Goal: Complete application form: Complete application form

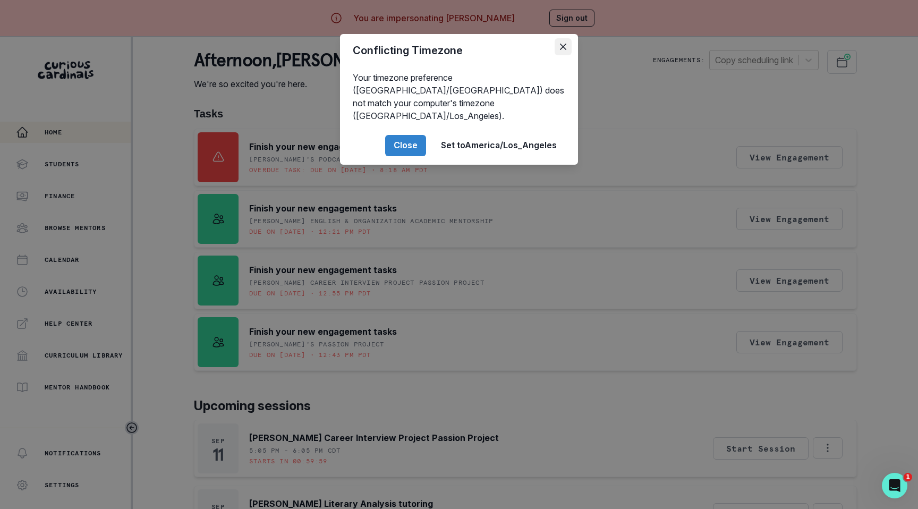
click at [566, 47] on icon "Close" at bounding box center [563, 47] width 6 height 6
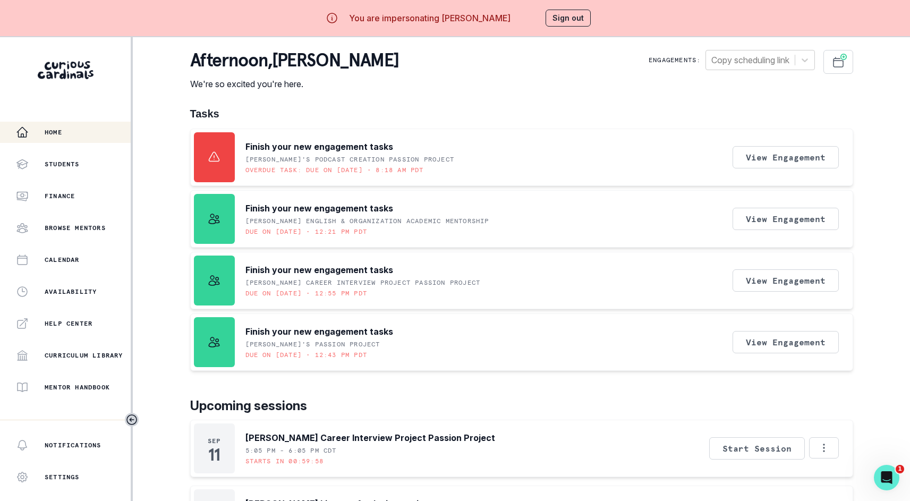
click at [330, 124] on div "Tasks Finish your new engagement tasks [PERSON_NAME]'s Podcast Creation Passion…" at bounding box center [521, 238] width 663 height 263
click at [273, 149] on p "Finish your new engagement tasks" at bounding box center [319, 146] width 148 height 13
click at [582, 59] on div "afternoon , [PERSON_NAME] We're so excited you're here. Engagements: Copy sched…" at bounding box center [521, 70] width 663 height 40
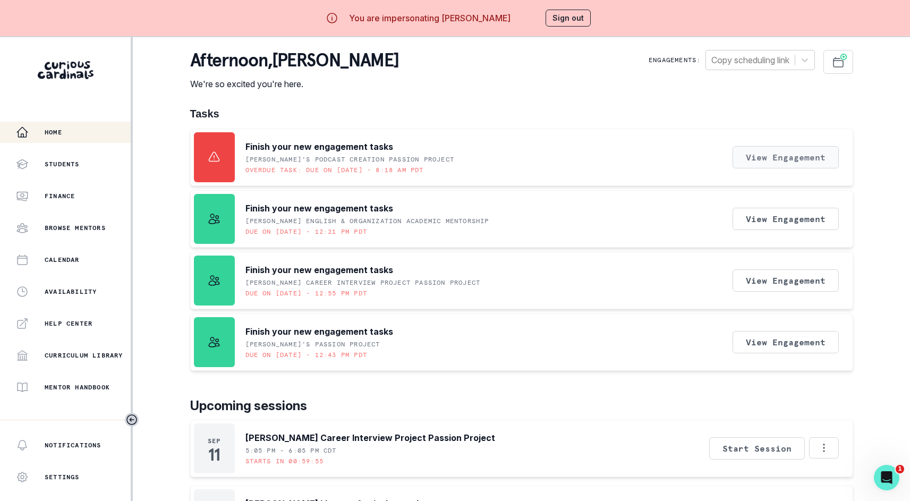
click at [805, 158] on button "View Engagement" at bounding box center [786, 157] width 106 height 22
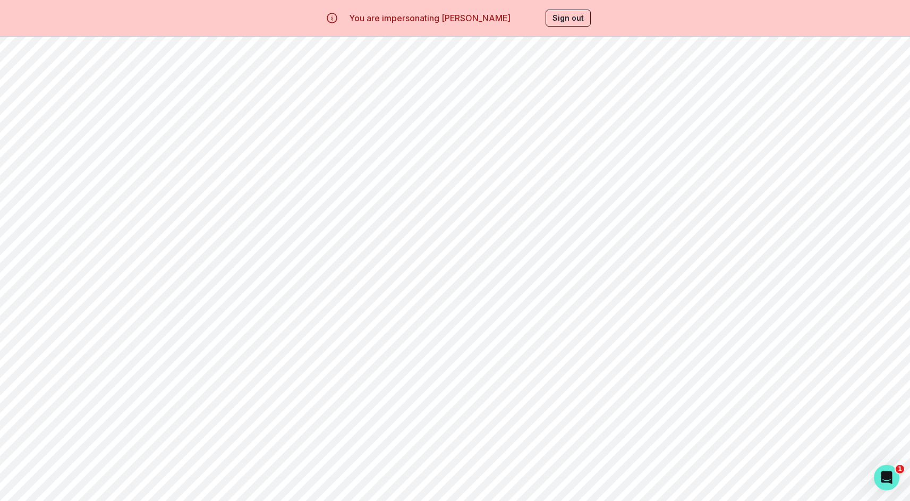
scroll to position [4, 0]
click at [830, 342] on button "Start" at bounding box center [825, 337] width 25 height 9
click at [213, 63] on div "button" at bounding box center [202, 61] width 22 height 13
click at [553, 29] on div "You are impersonating [PERSON_NAME] Sign out" at bounding box center [455, 17] width 302 height 25
click at [575, 21] on button "Sign out" at bounding box center [568, 18] width 45 height 17
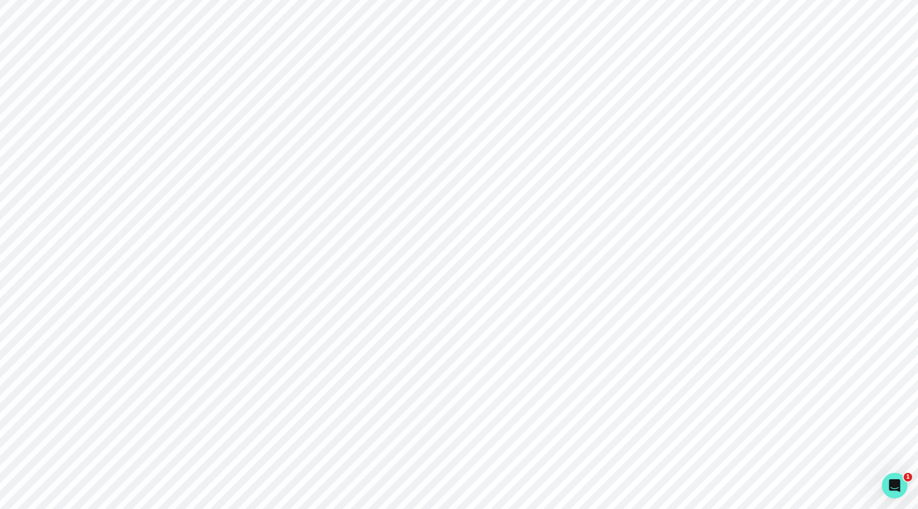
type input "[PERSON_NAME][EMAIL_ADDRESS][DOMAIN_NAME]"
drag, startPoint x: 586, startPoint y: 33, endPoint x: 625, endPoint y: 86, distance: 65.8
click at [586, 33] on div "Sign in with Google OR [PERSON_NAME][EMAIL_ADDRESS][DOMAIN_NAME] Email address …" at bounding box center [688, 254] width 459 height 509
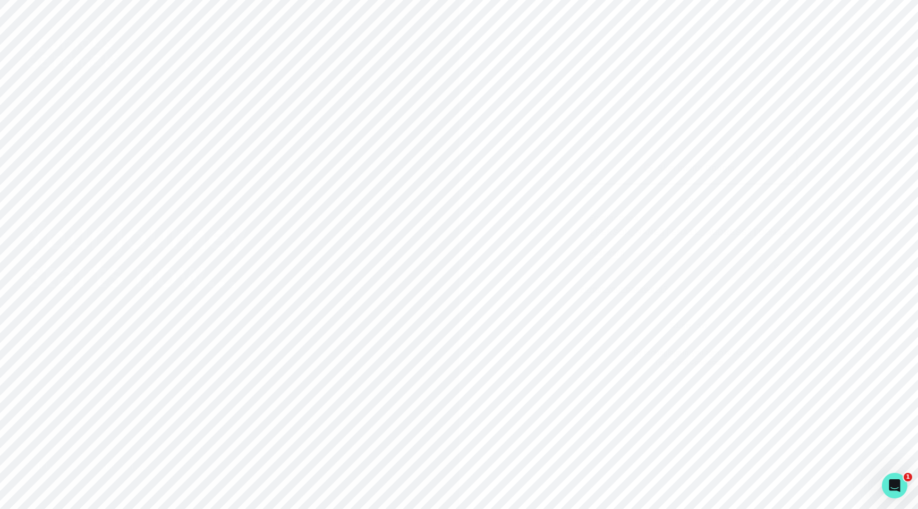
drag, startPoint x: 465, startPoint y: 237, endPoint x: 473, endPoint y: 242, distance: 9.5
click at [465, 237] on div "Sign in with Google OR [PERSON_NAME][EMAIL_ADDRESS][DOMAIN_NAME] Email address …" at bounding box center [688, 254] width 459 height 509
click at [134, 462] on link "Sign up" at bounding box center [135, 465] width 29 height 11
click at [151, 465] on link "Sign in" at bounding box center [141, 465] width 25 height 11
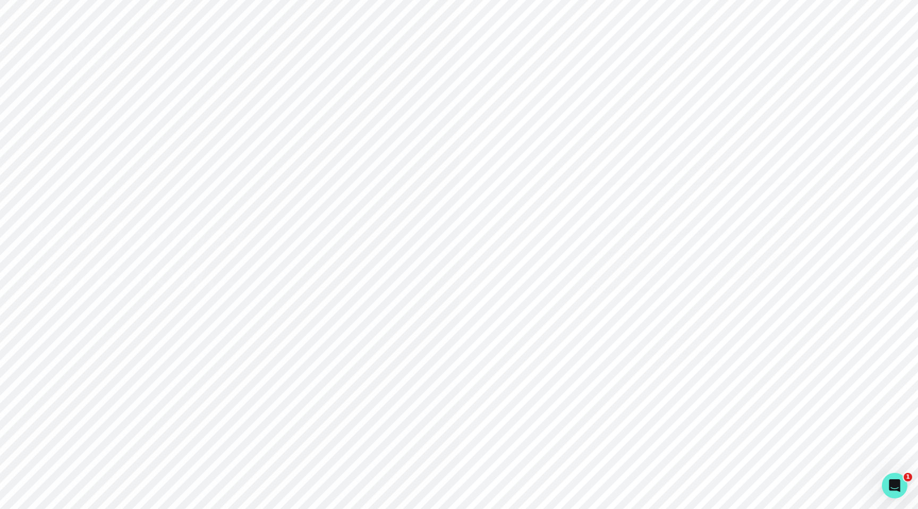
click at [394, 330] on div "Your journey starts now... Don't have an account? Sign up" at bounding box center [229, 254] width 459 height 509
drag, startPoint x: 652, startPoint y: 129, endPoint x: 634, endPoint y: 150, distance: 27.9
click at [652, 129] on div "Sign in with Google OR [PERSON_NAME][EMAIL_ADDRESS][DOMAIN_NAME] Email address …" at bounding box center [688, 254] width 459 height 509
click at [147, 463] on link "Sign up" at bounding box center [135, 465] width 29 height 11
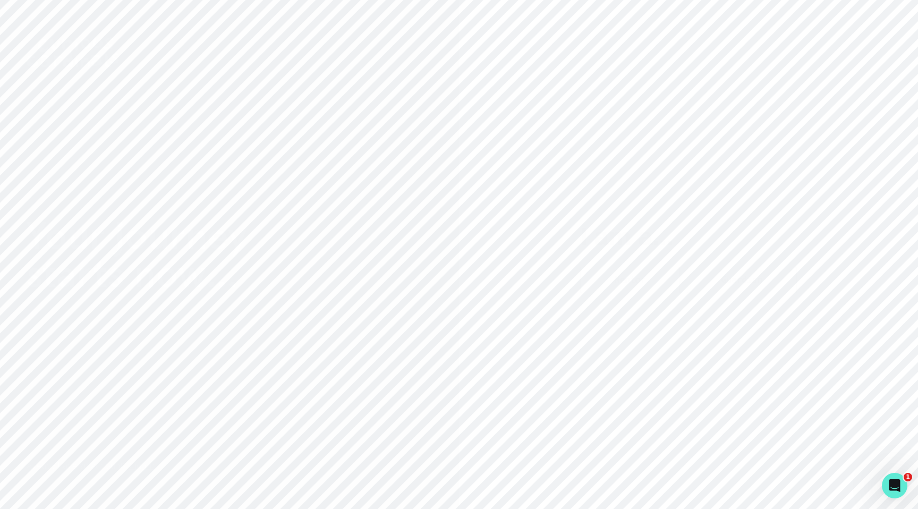
click at [548, 167] on div "I am a... Mentor Guardian" at bounding box center [688, 254] width 459 height 509
click at [646, 294] on div "I am a... Mentor Guardian" at bounding box center [688, 254] width 459 height 509
click at [647, 285] on div "Mentor" at bounding box center [630, 280] width 100 height 27
click at [580, 267] on input "Mentor" at bounding box center [580, 266] width 1 height 1
click at [633, 253] on input "text" at bounding box center [633, 251] width 106 height 27
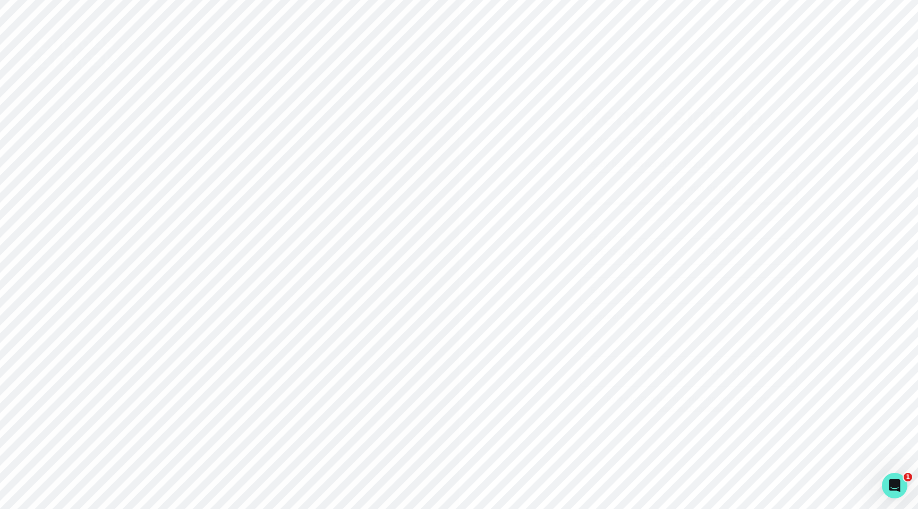
type input "[PERSON_NAME]"
type input "[PERSON_NAME][EMAIL_ADDRESS][PERSON_NAME][DOMAIN_NAME]"
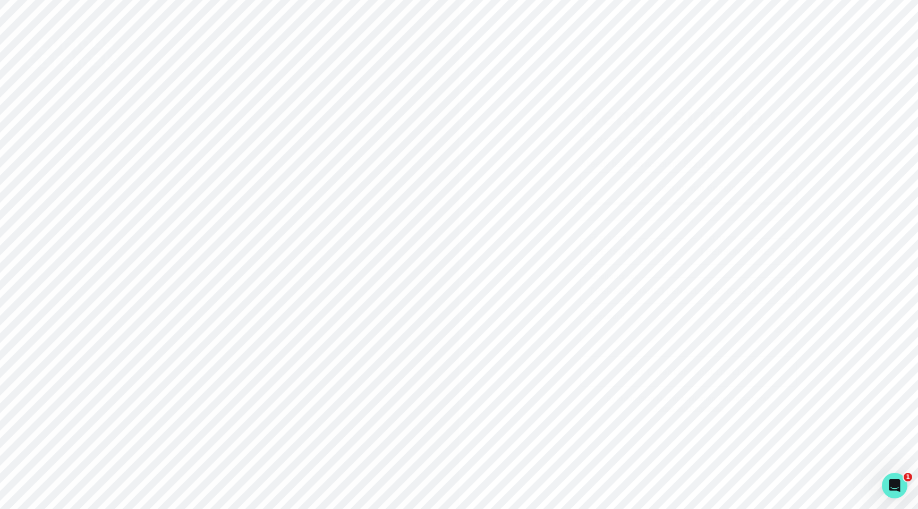
click at [643, 290] on input "[PERSON_NAME][EMAIL_ADDRESS][PERSON_NAME][DOMAIN_NAME]" at bounding box center [688, 290] width 217 height 27
click at [507, 247] on div "Mentor sign up Not a Mentor ? Click to go back. Already have an account? Sign i…" at bounding box center [688, 254] width 459 height 509
click at [665, 366] on button "Start mentor application" at bounding box center [688, 371] width 217 height 31
click at [419, 227] on div "Your journey starts now... Switch to Family portal Already have an account? Sig…" at bounding box center [229, 254] width 459 height 509
